Goal: Task Accomplishment & Management: Manage account settings

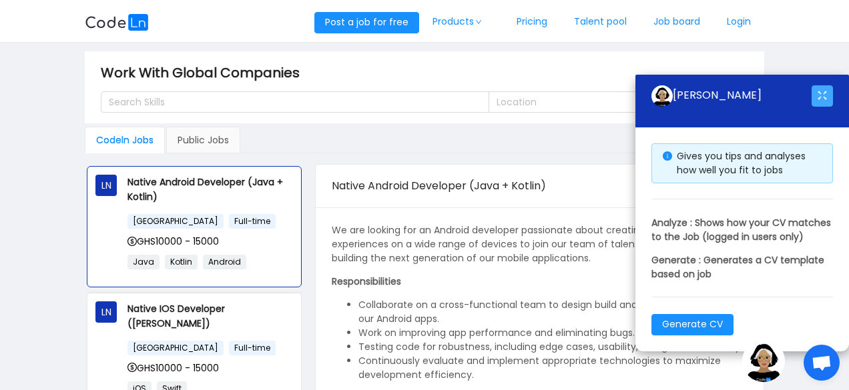
click at [823, 87] on button "button" at bounding box center [821, 95] width 21 height 21
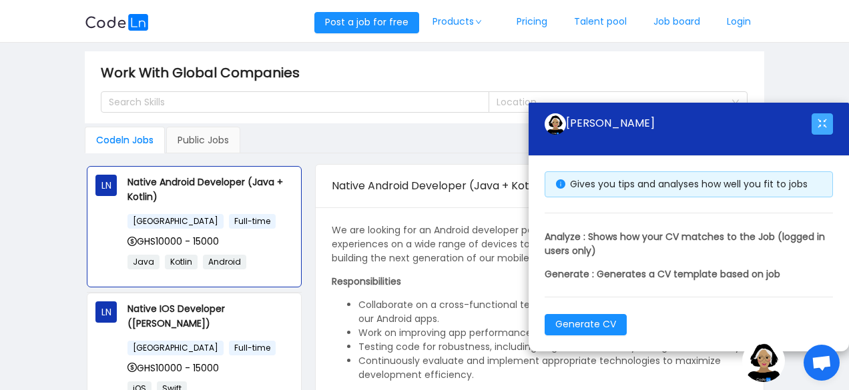
click at [819, 131] on button "button" at bounding box center [821, 123] width 21 height 21
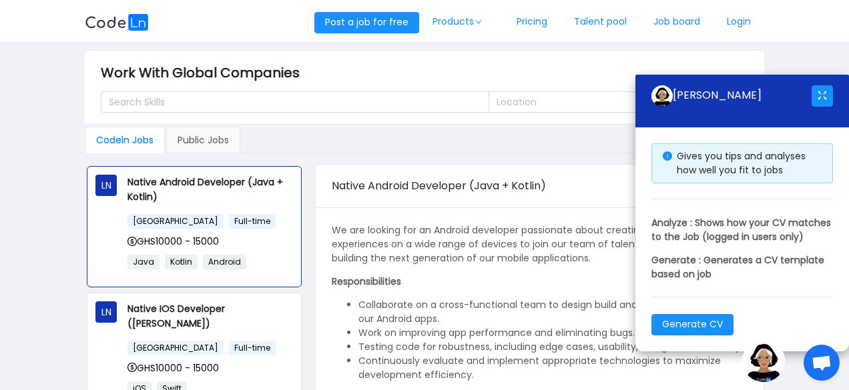
click at [607, 149] on div "Codeln Jobs Public Jobs" at bounding box center [424, 140] width 679 height 27
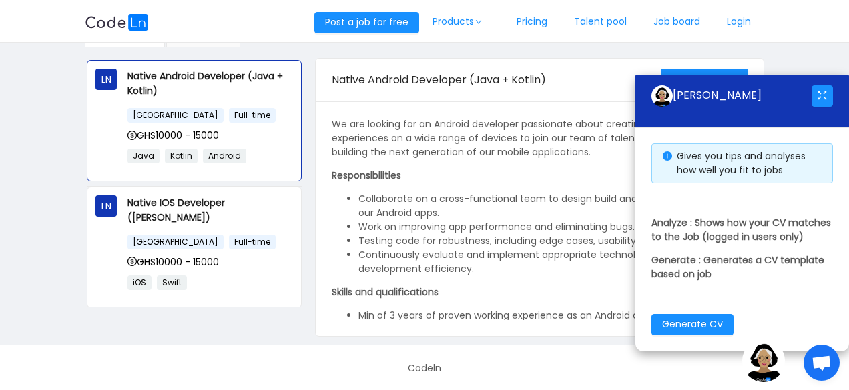
click at [811, 370] on span "Open chat" at bounding box center [821, 364] width 21 height 17
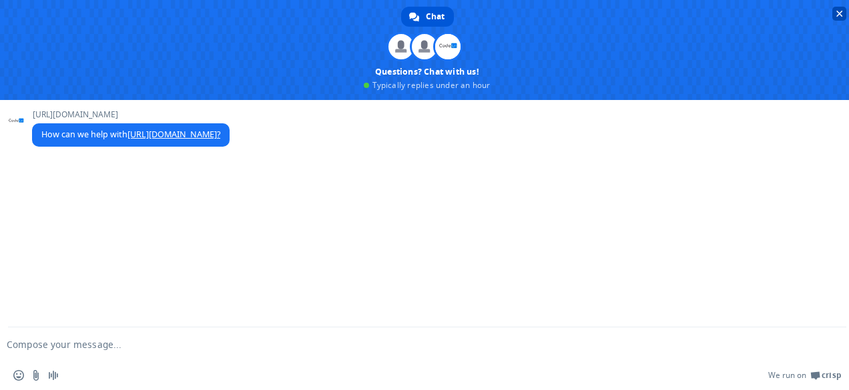
click at [836, 15] on span "Close chat" at bounding box center [839, 14] width 7 height 7
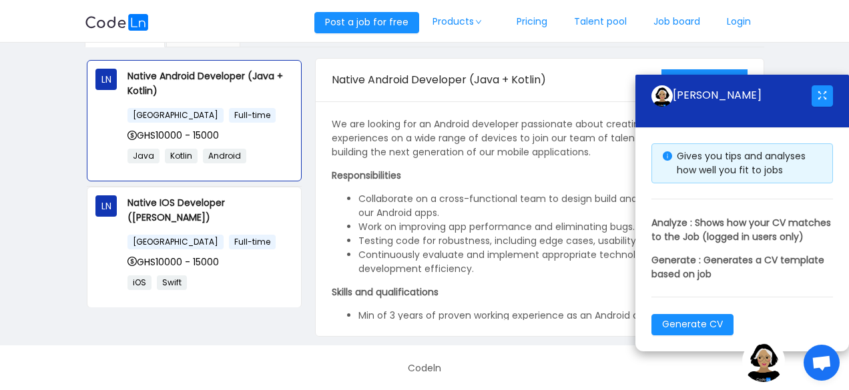
click at [754, 360] on img at bounding box center [763, 361] width 43 height 43
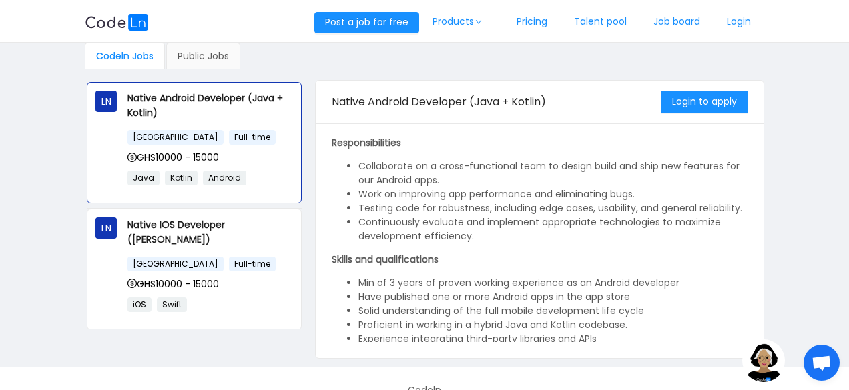
scroll to position [109, 0]
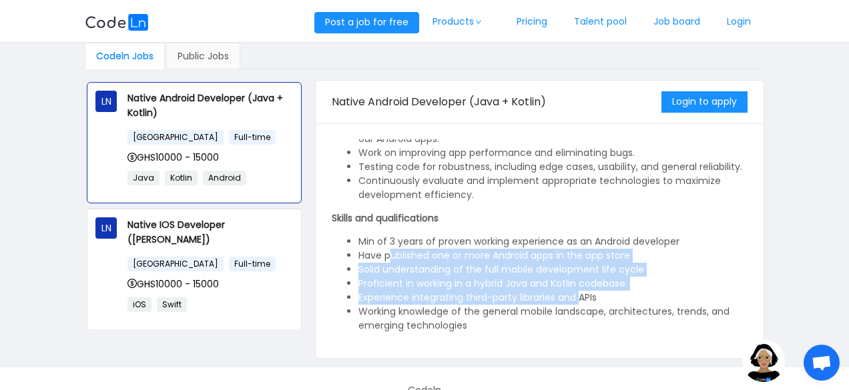
drag, startPoint x: 387, startPoint y: 254, endPoint x: 579, endPoint y: 300, distance: 197.5
click at [579, 300] on ul "Min of 3 years of proven working experience as an Android developer Have publis…" at bounding box center [540, 284] width 416 height 98
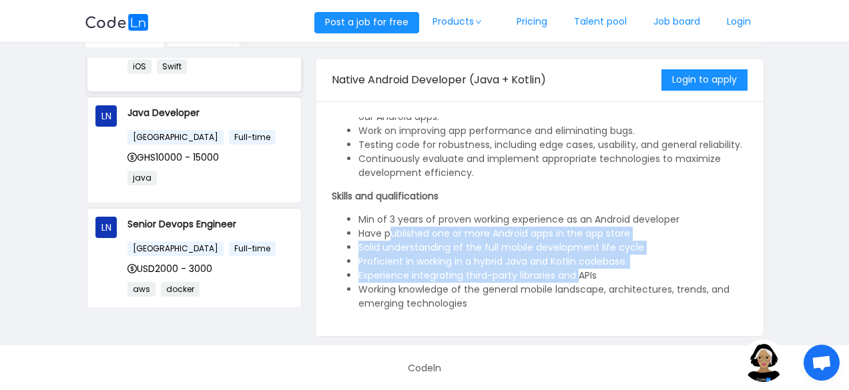
scroll to position [227, 0]
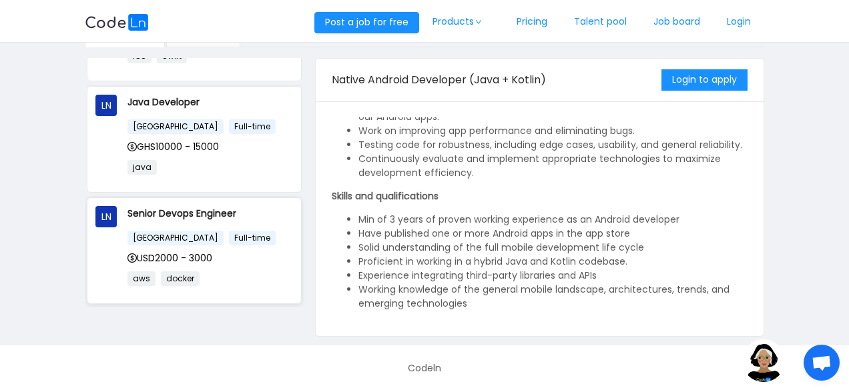
click at [116, 246] on div "LN Senior Devops Engineer [GEOGRAPHIC_DATA] Full-time USD2000 - 3000 aws docker" at bounding box center [194, 250] width 198 height 89
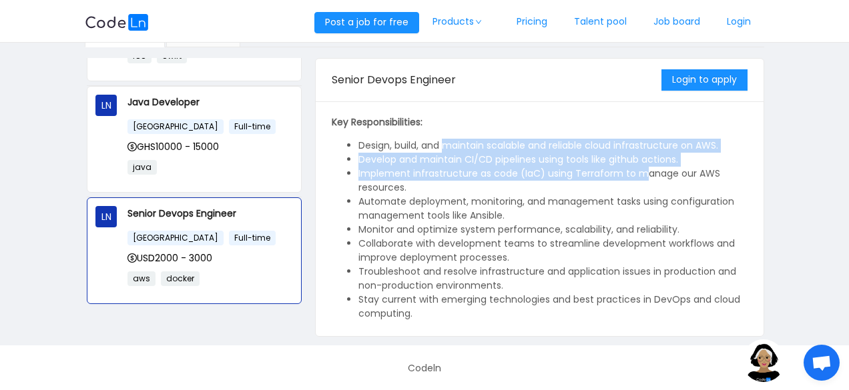
drag, startPoint x: 447, startPoint y: 144, endPoint x: 656, endPoint y: 181, distance: 212.1
click at [656, 181] on ul "Design, build, and maintain scalable and reliable cloud infrastructure on AWS. …" at bounding box center [540, 230] width 416 height 182
click at [629, 172] on li "Implement infrastructure as code (IaC) using Terraform to manage our AWS resour…" at bounding box center [552, 181] width 389 height 28
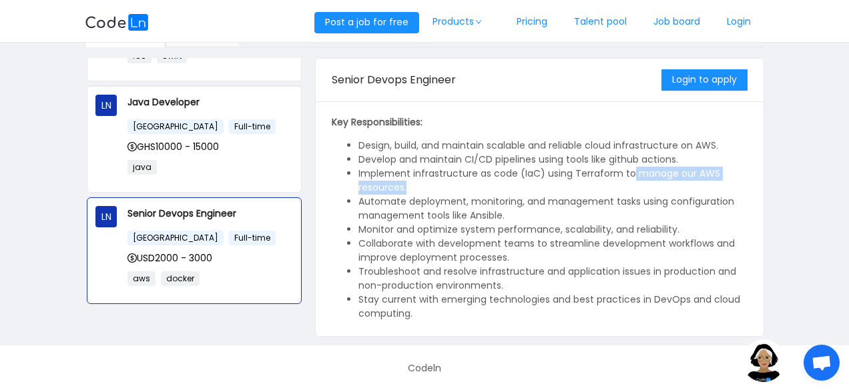
drag, startPoint x: 629, startPoint y: 172, endPoint x: 509, endPoint y: 188, distance: 121.3
click at [509, 188] on li "Implement infrastructure as code (IaC) using Terraform to manage our AWS resour…" at bounding box center [552, 181] width 389 height 28
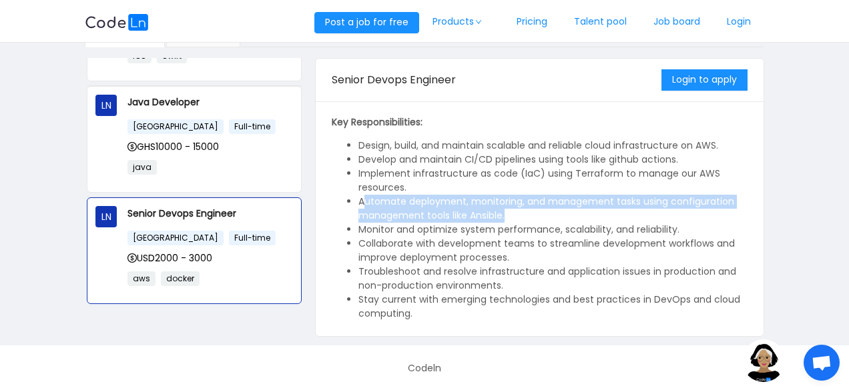
drag, startPoint x: 364, startPoint y: 200, endPoint x: 518, endPoint y: 208, distance: 153.7
click at [518, 208] on li "Automate deployment, monitoring, and management tasks using configuration manag…" at bounding box center [552, 209] width 389 height 28
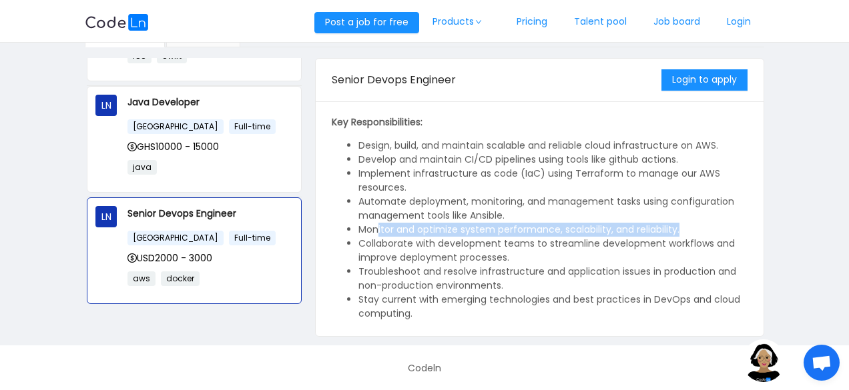
drag, startPoint x: 378, startPoint y: 225, endPoint x: 696, endPoint y: 220, distance: 318.4
click at [696, 220] on ul "Design, build, and maintain scalable and reliable cloud infrastructure on AWS. …" at bounding box center [540, 230] width 416 height 182
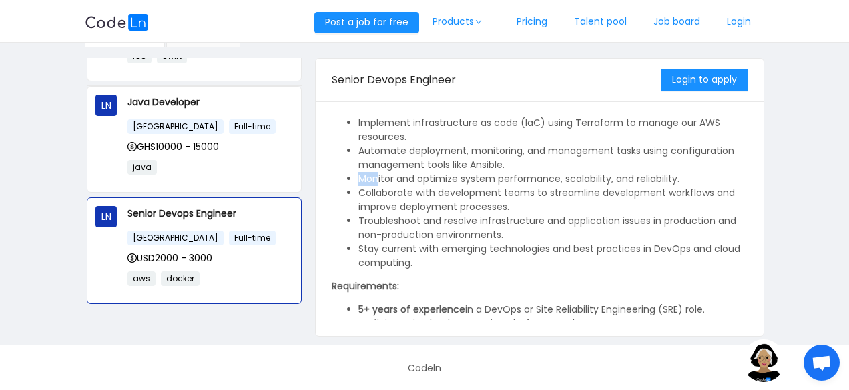
scroll to position [160, 0]
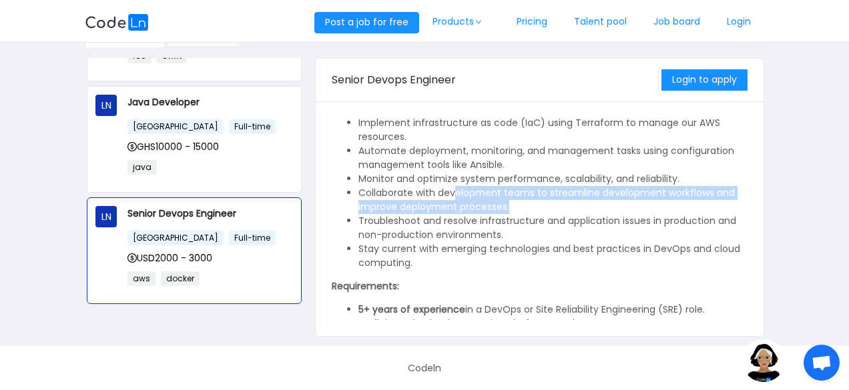
drag, startPoint x: 453, startPoint y: 186, endPoint x: 521, endPoint y: 202, distance: 69.1
click at [521, 202] on li "Collaborate with development teams to streamline development workflows and impr…" at bounding box center [552, 200] width 389 height 28
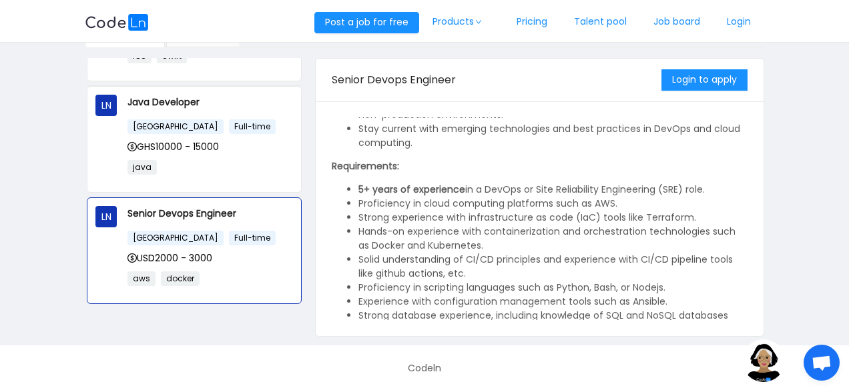
scroll to position [282, 0]
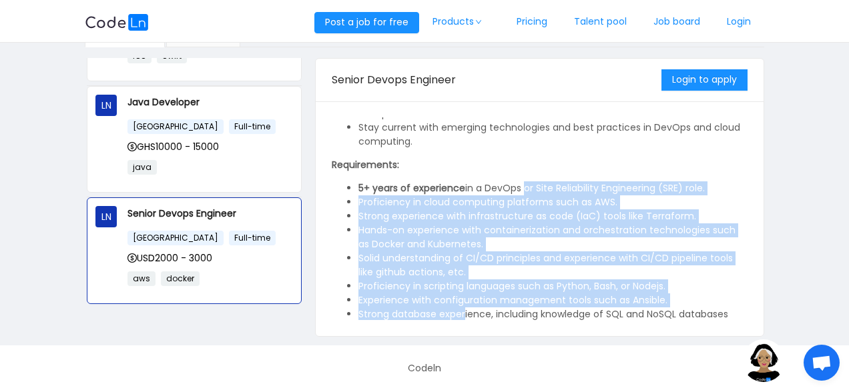
drag, startPoint x: 521, startPoint y: 182, endPoint x: 464, endPoint y: 308, distance: 138.3
click at [464, 308] on ul "5+ years of experience in a DevOps or Site Reliability Engineering (SRE) role. …" at bounding box center [540, 287] width 416 height 210
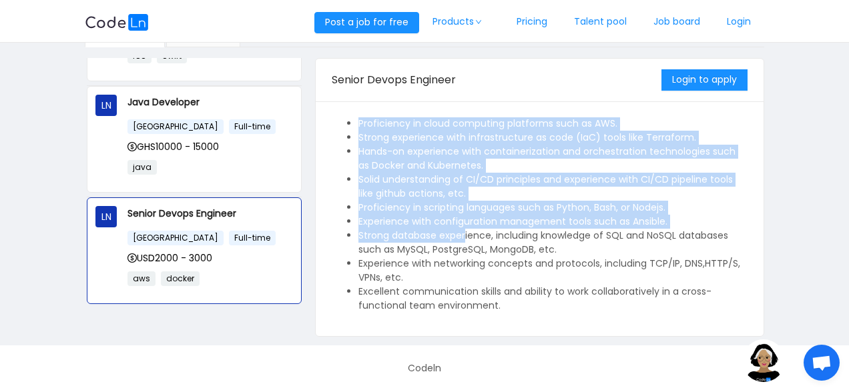
scroll to position [362, 0]
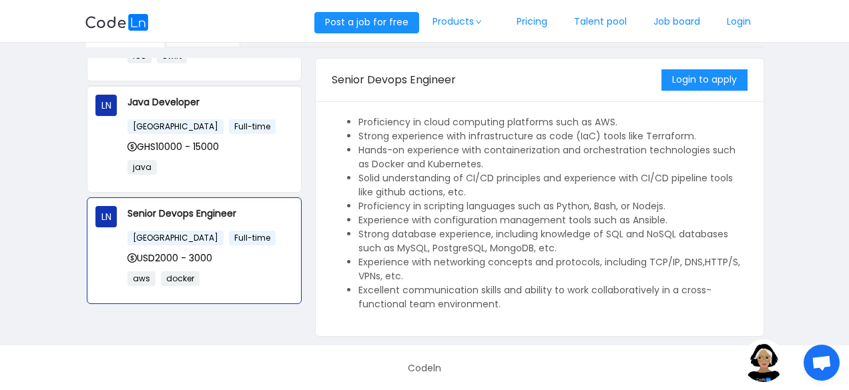
click at [330, 317] on div "As a Senior DevOps Engineer, you will play a pivotal role in designing, impleme…" at bounding box center [540, 218] width 448 height 235
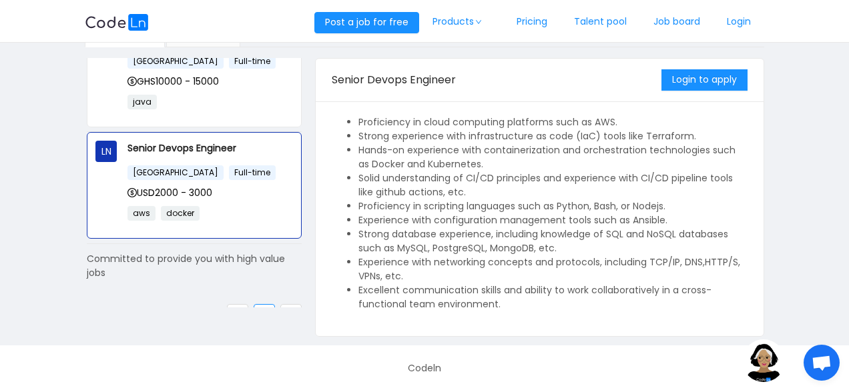
click at [280, 304] on link at bounding box center [290, 314] width 21 height 21
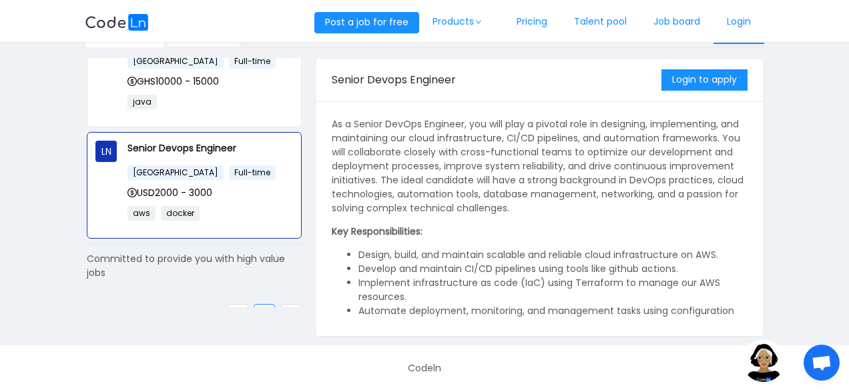
click at [745, 25] on link "Login" at bounding box center [738, 22] width 51 height 44
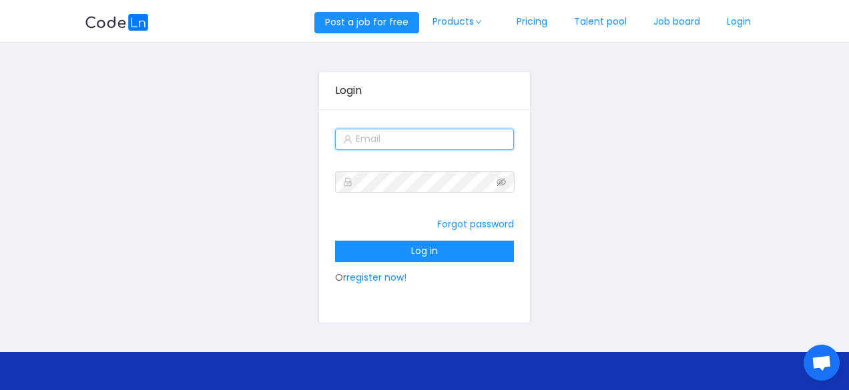
click at [391, 143] on input "text" at bounding box center [425, 139] width 180 height 21
click at [292, 176] on div "Login Forgot password Log in Or register now!" at bounding box center [424, 197] width 679 height 293
click at [370, 137] on input "text" at bounding box center [425, 139] width 180 height 21
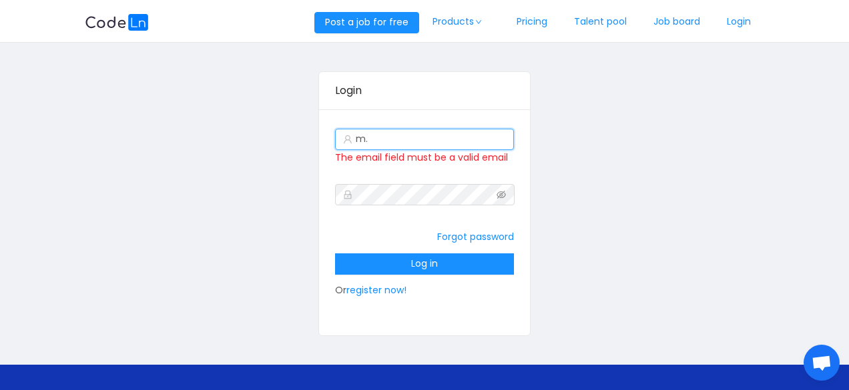
type input "m"
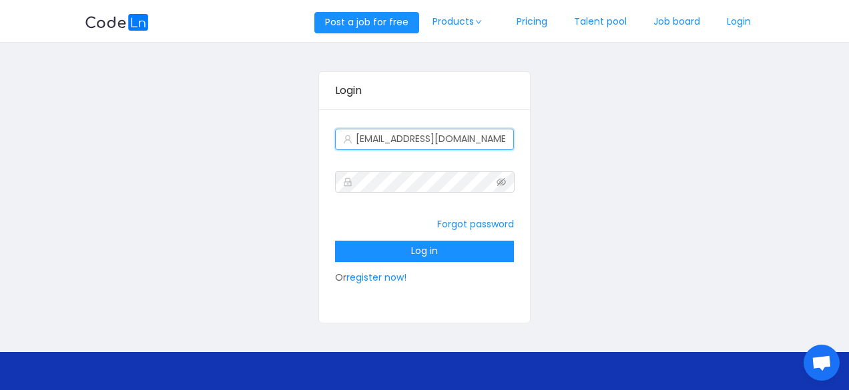
type input "[EMAIL_ADDRESS][DOMAIN_NAME]"
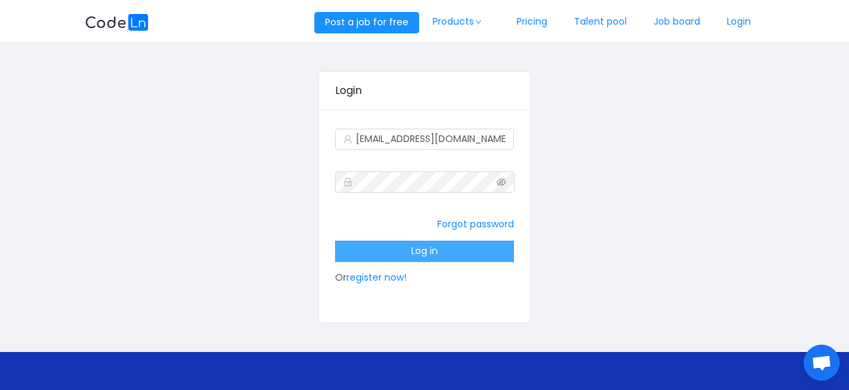
click at [412, 241] on button "Log in" at bounding box center [425, 251] width 180 height 21
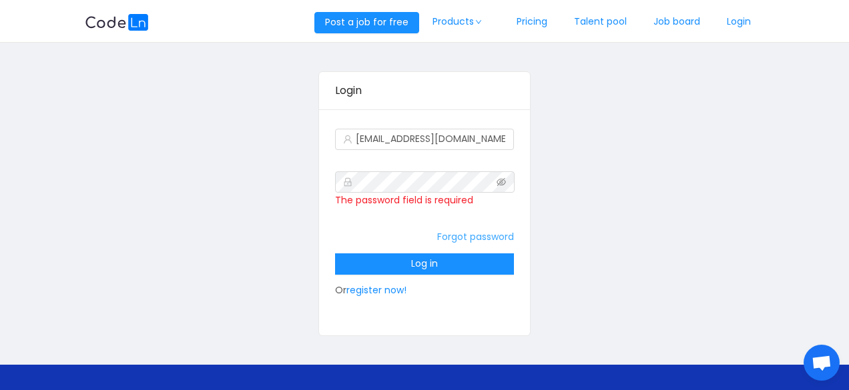
click at [472, 235] on link "Forgot password" at bounding box center [475, 236] width 77 height 13
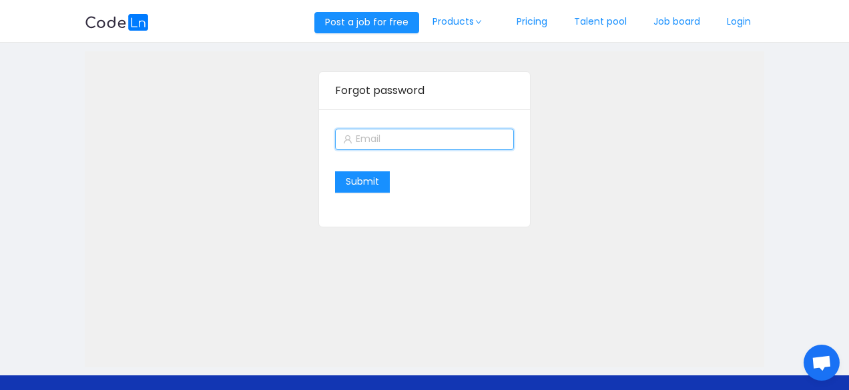
click at [403, 137] on input "text" at bounding box center [425, 139] width 180 height 21
